Goal: Task Accomplishment & Management: Complete application form

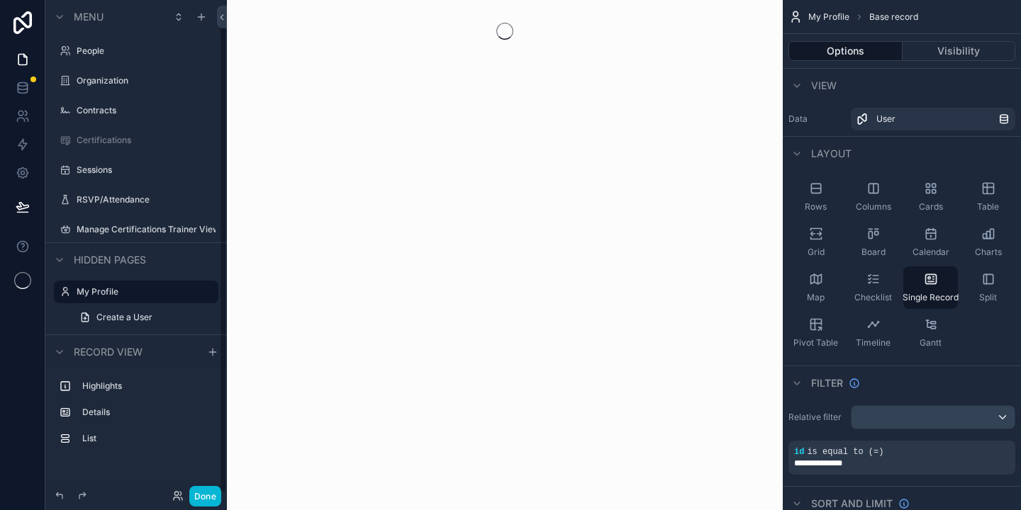
scroll to position [7, 0]
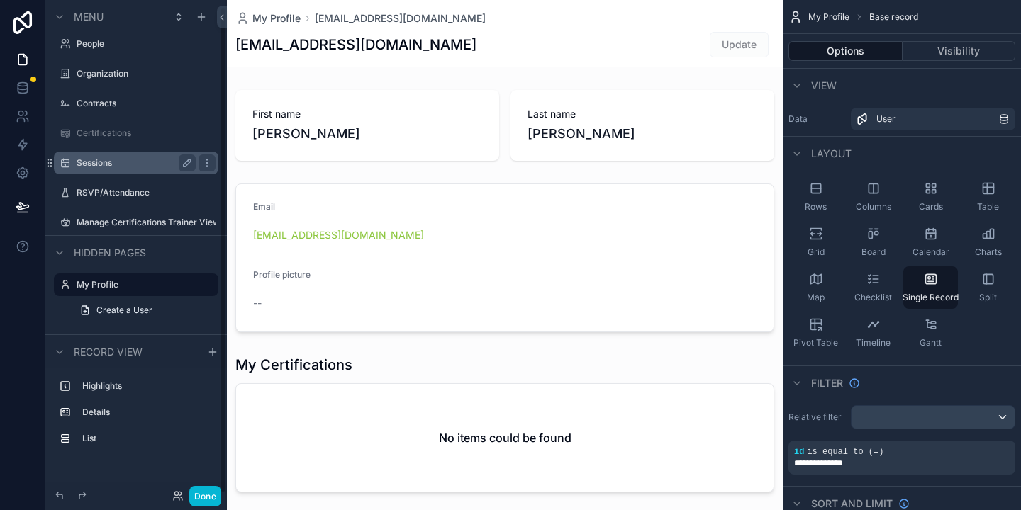
click at [90, 168] on label "Sessions" at bounding box center [133, 162] width 113 height 11
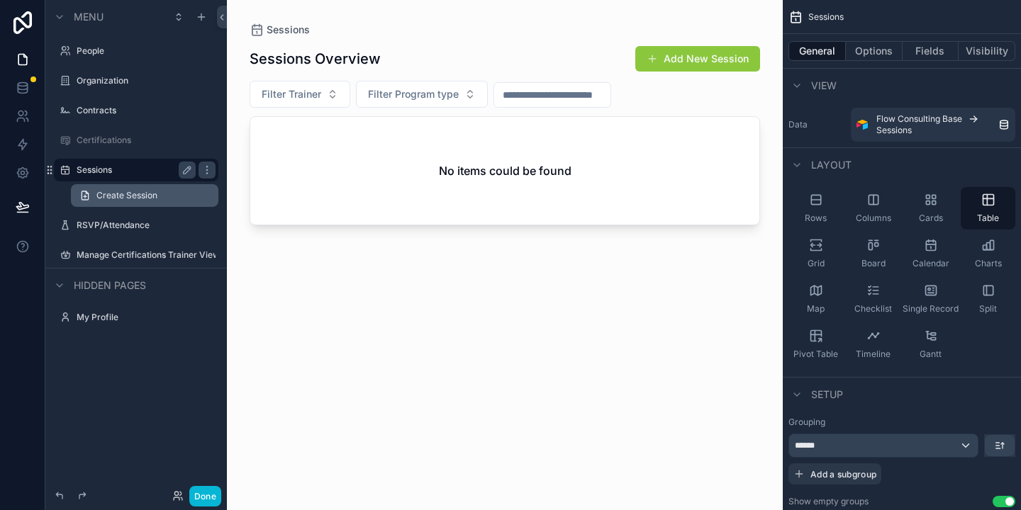
click at [113, 193] on span "Create Session" at bounding box center [126, 195] width 61 height 11
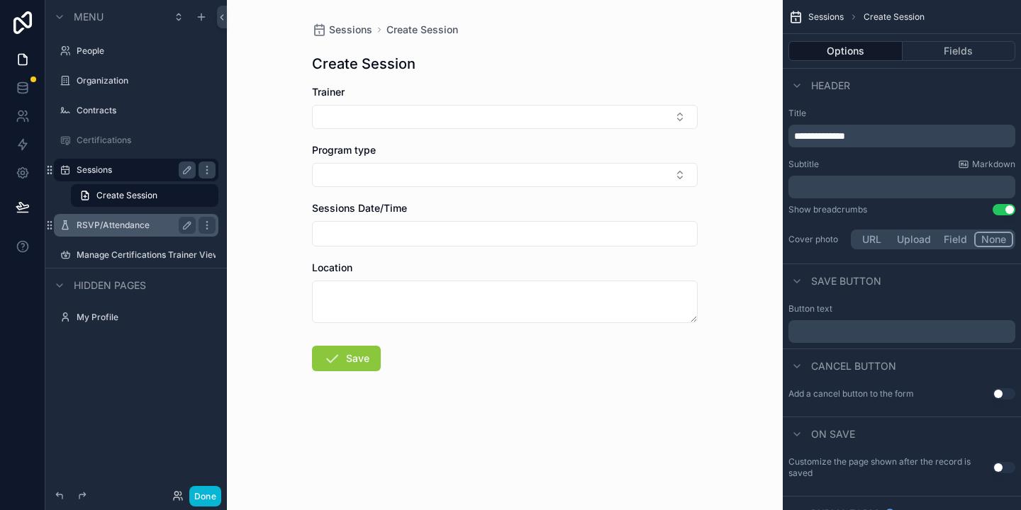
click at [113, 229] on label "RSVP/Attendance" at bounding box center [133, 225] width 113 height 11
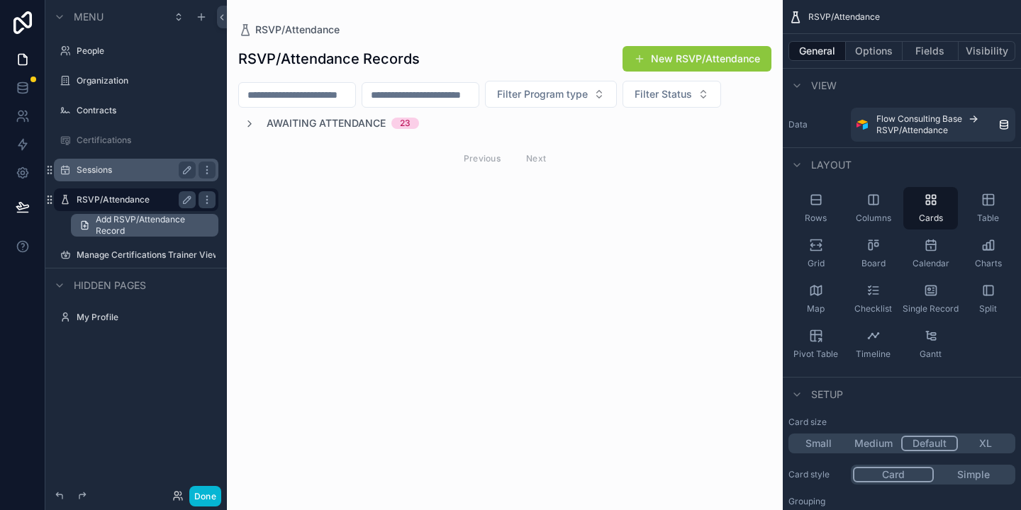
click at [129, 228] on span "Add RSVP/Attendance Record" at bounding box center [153, 225] width 114 height 23
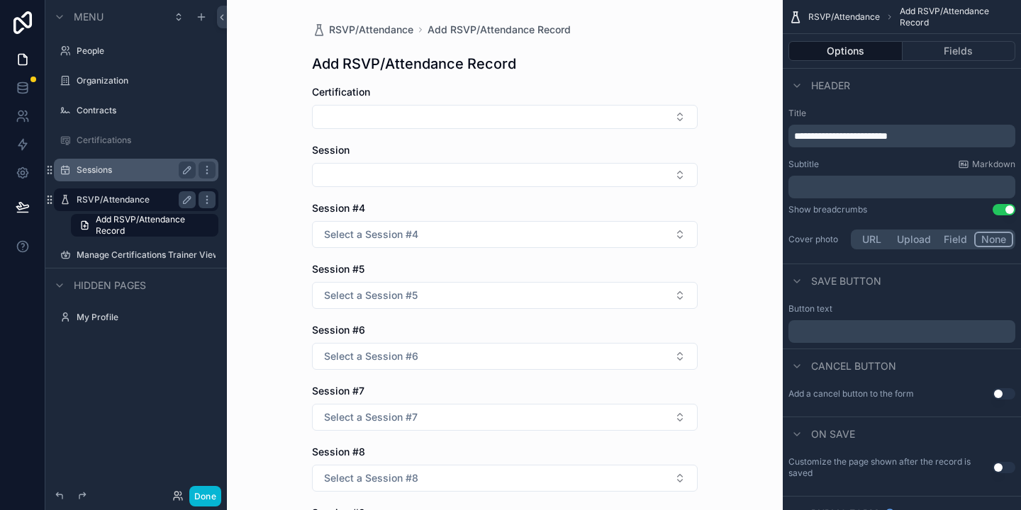
scroll to position [547, 0]
